Goal: Task Accomplishment & Management: Use online tool/utility

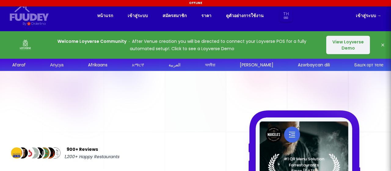
select select "th"
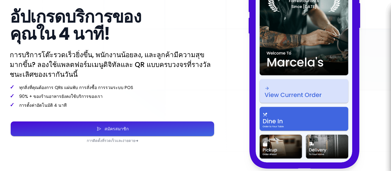
scroll to position [153, 0]
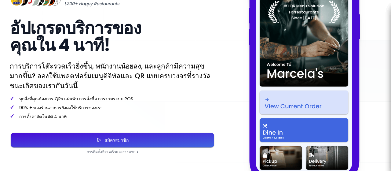
select select "th"
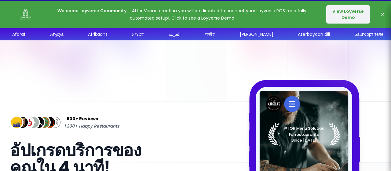
scroll to position [0, 0]
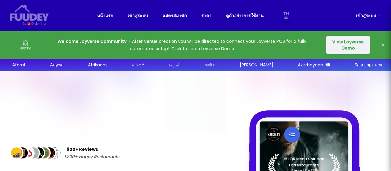
click at [368, 17] on link "เข้าสู่ระบบ →" at bounding box center [368, 15] width 25 height 7
select select "th"
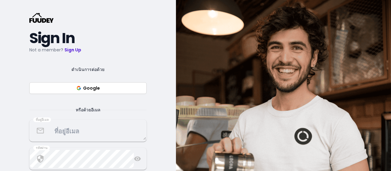
scroll to position [61, 0]
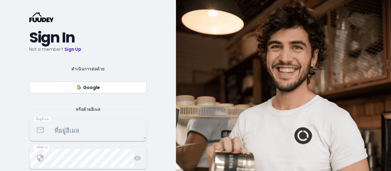
select select "th"
click at [79, 129] on textarea at bounding box center [88, 130] width 116 height 18
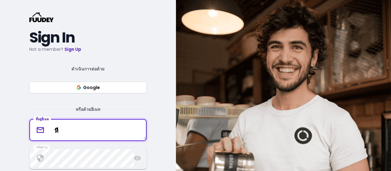
type textarea "ห"
type textarea "[EMAIL_ADDRESS][DOMAIN_NAME]"
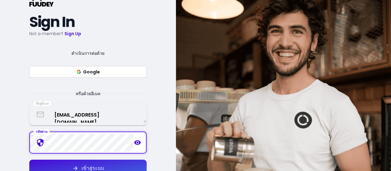
scroll to position [92, 0]
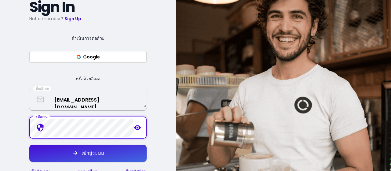
click at [83, 155] on div "เข้าสู่ระบบ" at bounding box center [91, 153] width 25 height 5
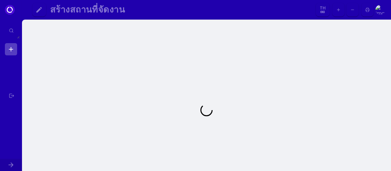
select select "th"
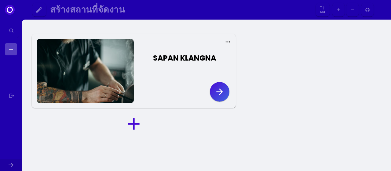
select select "th"
click at [220, 94] on icon "button" at bounding box center [219, 91] width 6 height 6
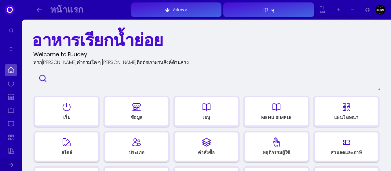
click at [99, 10] on div "หน้าแรก" at bounding box center [86, 9] width 73 height 7
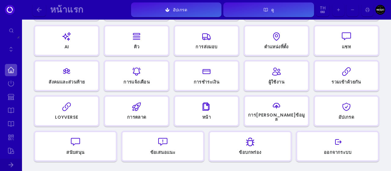
scroll to position [153, 0]
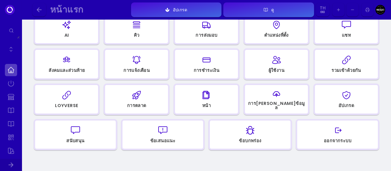
click at [76, 98] on div "button" at bounding box center [66, 95] width 57 height 15
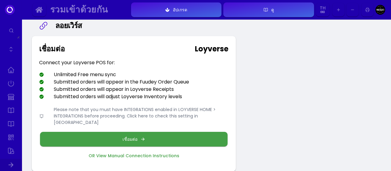
scroll to position [31, 0]
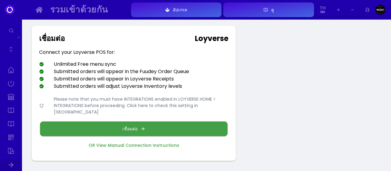
click at [139, 127] on div "เชื่อมต่อ" at bounding box center [132, 129] width 18 height 4
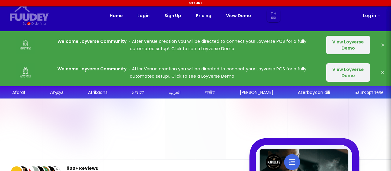
select select "th"
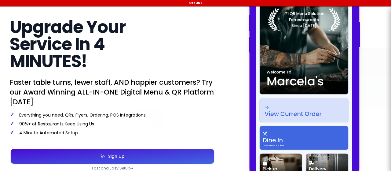
select select "th"
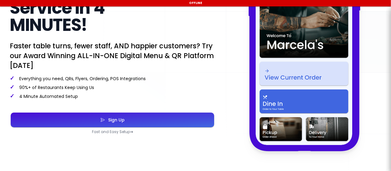
select select "th"
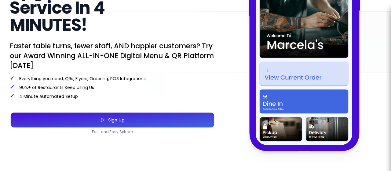
scroll to position [122, 0]
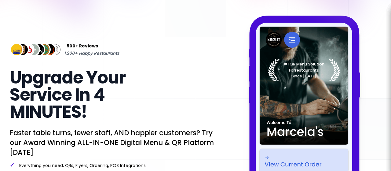
select select "th"
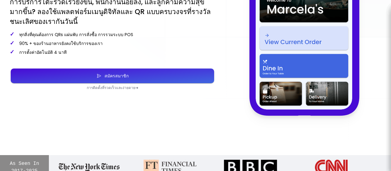
select select "th"
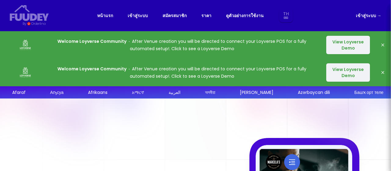
select select "th"
click at [361, 15] on link "เข้าสู่ระบบ →" at bounding box center [368, 15] width 25 height 7
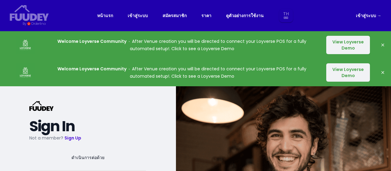
select select "th"
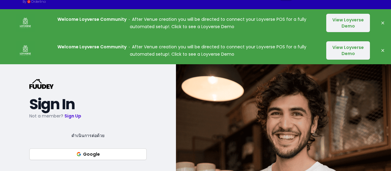
scroll to position [61, 0]
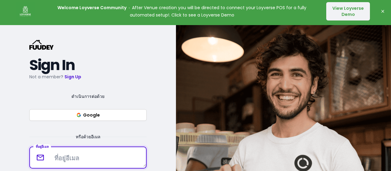
click at [68, 155] on textarea at bounding box center [88, 158] width 116 height 18
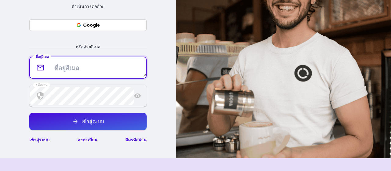
scroll to position [153, 0]
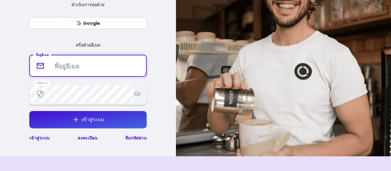
click at [139, 93] on icon at bounding box center [137, 94] width 7 height 5
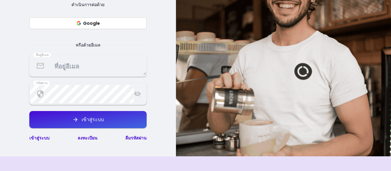
click at [83, 68] on textarea at bounding box center [88, 66] width 116 height 18
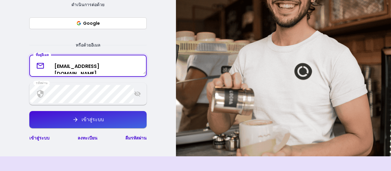
type textarea "sugAs2008@hotmail.com"
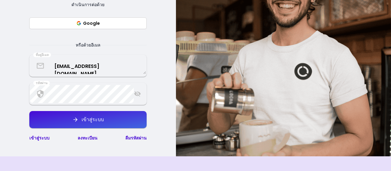
click at [88, 118] on div "เข้าสู่ระบบ" at bounding box center [91, 119] width 25 height 5
select select "th"
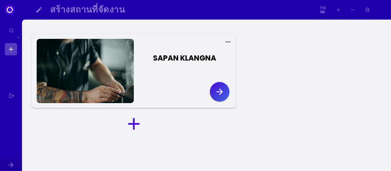
click at [221, 93] on icon "button" at bounding box center [219, 91] width 6 height 6
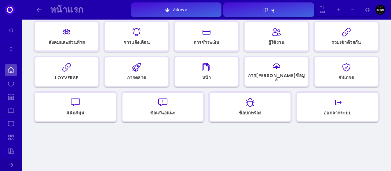
scroll to position [183, 0]
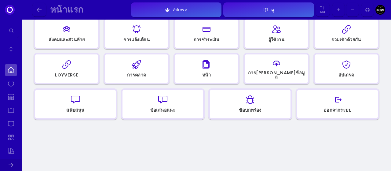
click at [63, 67] on icon "button" at bounding box center [67, 65] width 8 height 8
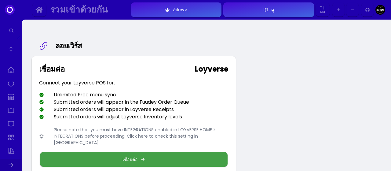
click at [146, 157] on button "เชื่อมต่อ" at bounding box center [134, 159] width 188 height 15
